Goal: Information Seeking & Learning: Learn about a topic

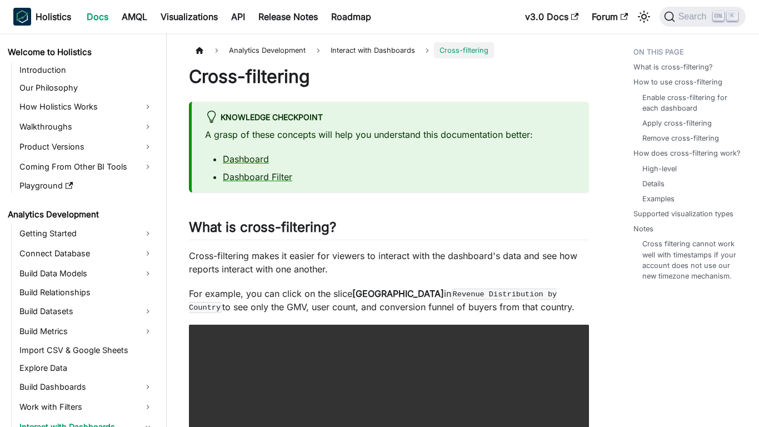
scroll to position [159, 0]
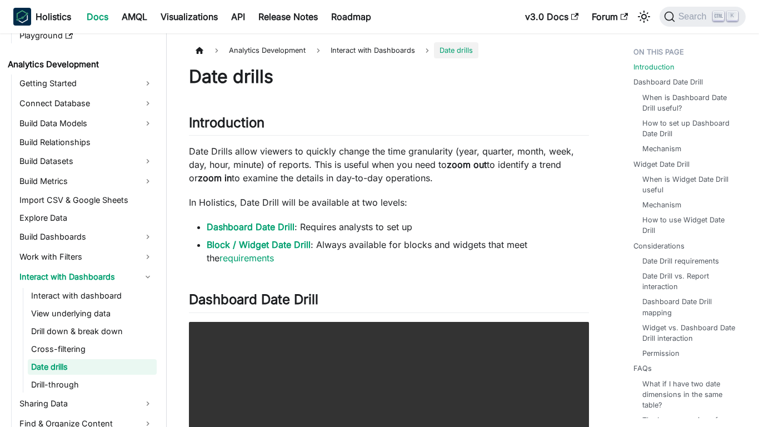
scroll to position [177, 0]
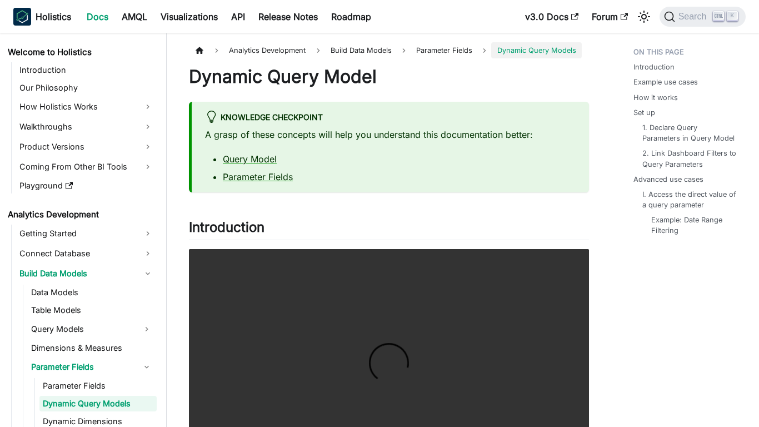
scroll to position [63, 0]
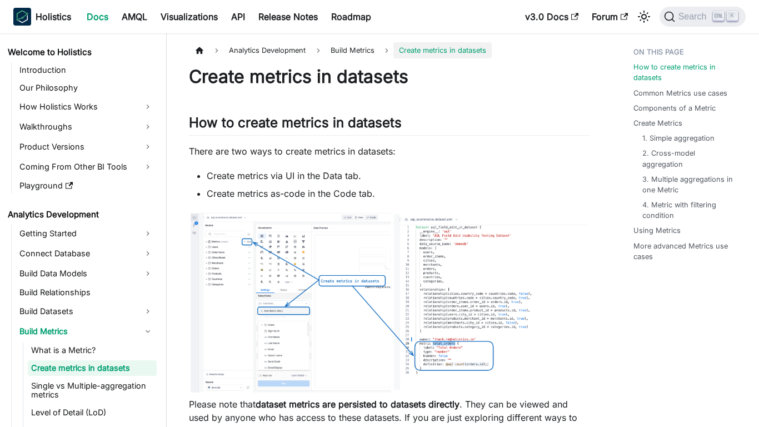
scroll to position [28, 0]
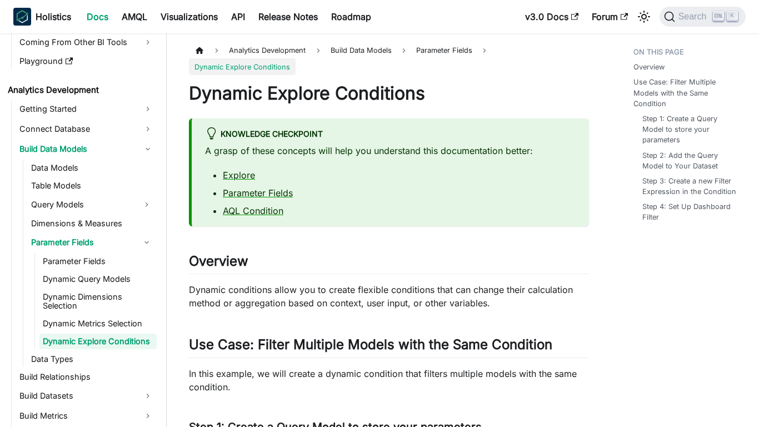
scroll to position [126, 0]
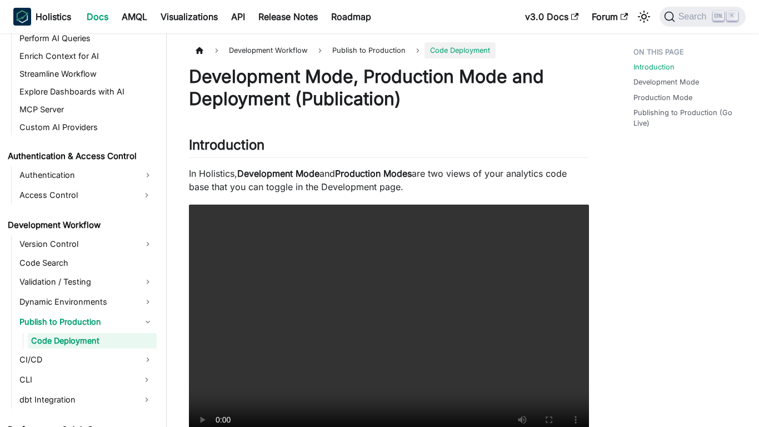
scroll to position [665, 0]
